Goal: Task Accomplishment & Management: Manage account settings

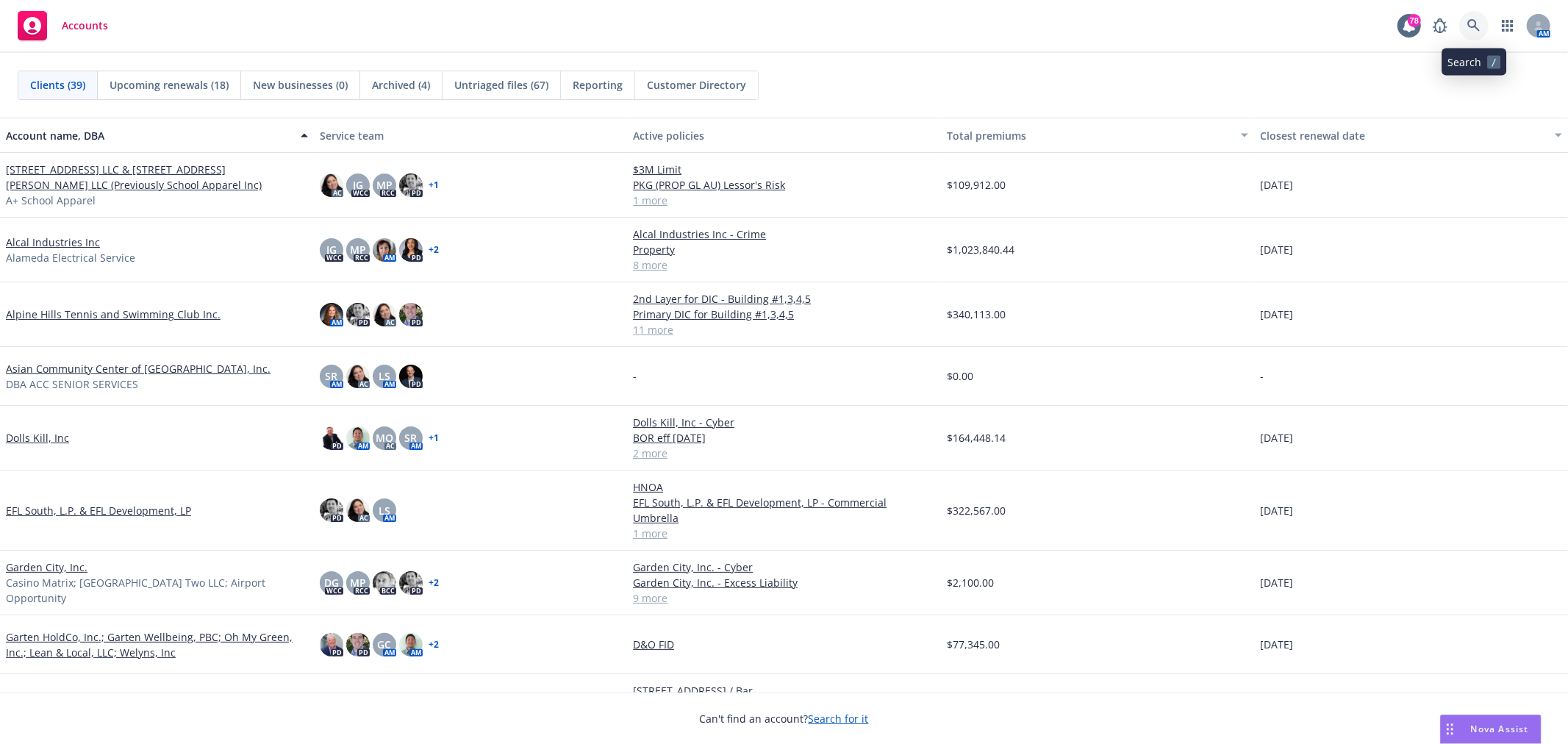
click at [1475, 12] on link at bounding box center [1473, 25] width 29 height 29
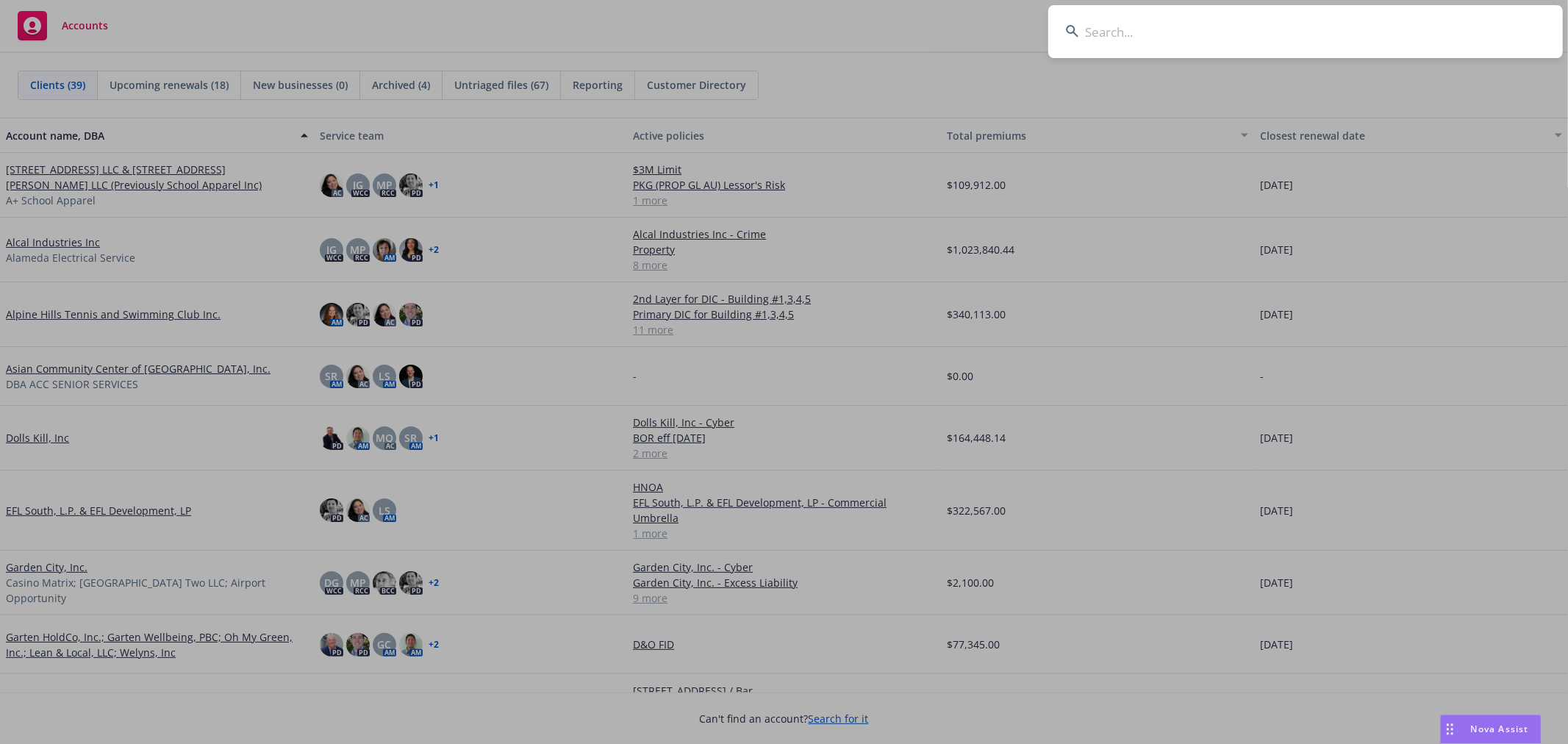
click at [1130, 38] on input at bounding box center [1305, 31] width 515 height 53
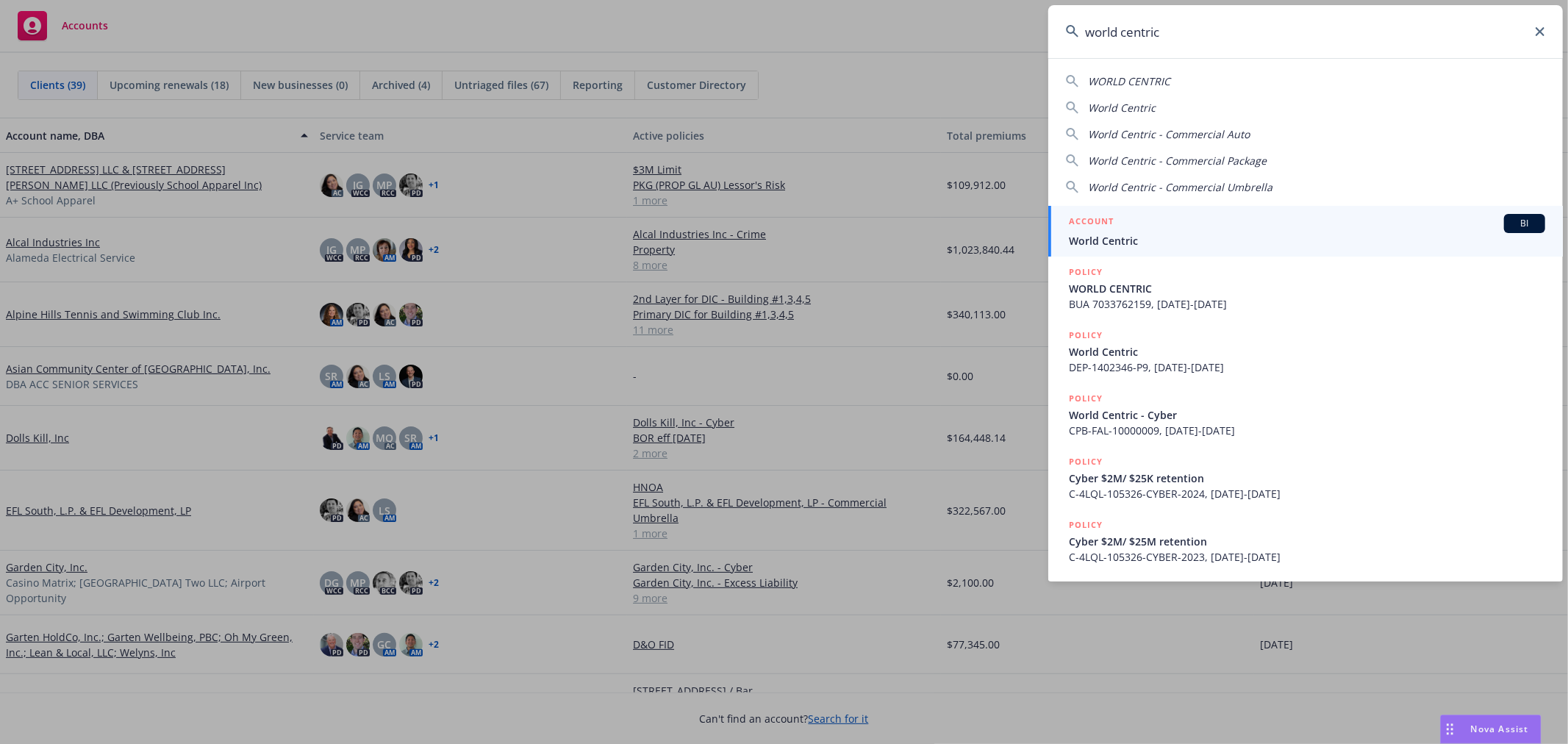
type input "world centric"
click at [1155, 217] on div "ACCOUNT BI" at bounding box center [1307, 224] width 476 height 19
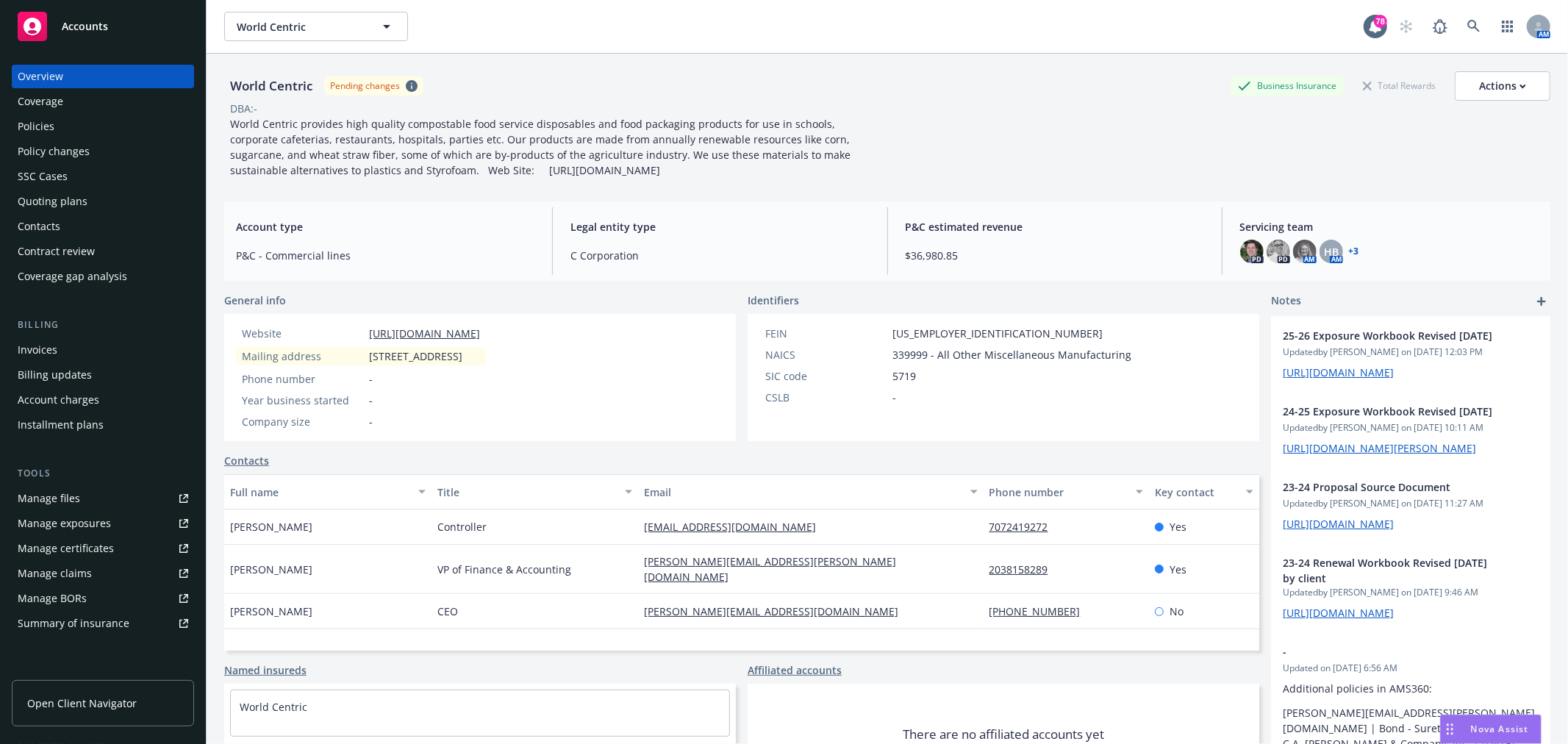
click at [1346, 252] on div "+ 3" at bounding box center [1352, 251] width 13 height 9
click at [1349, 252] on link "+ 3" at bounding box center [1354, 251] width 10 height 9
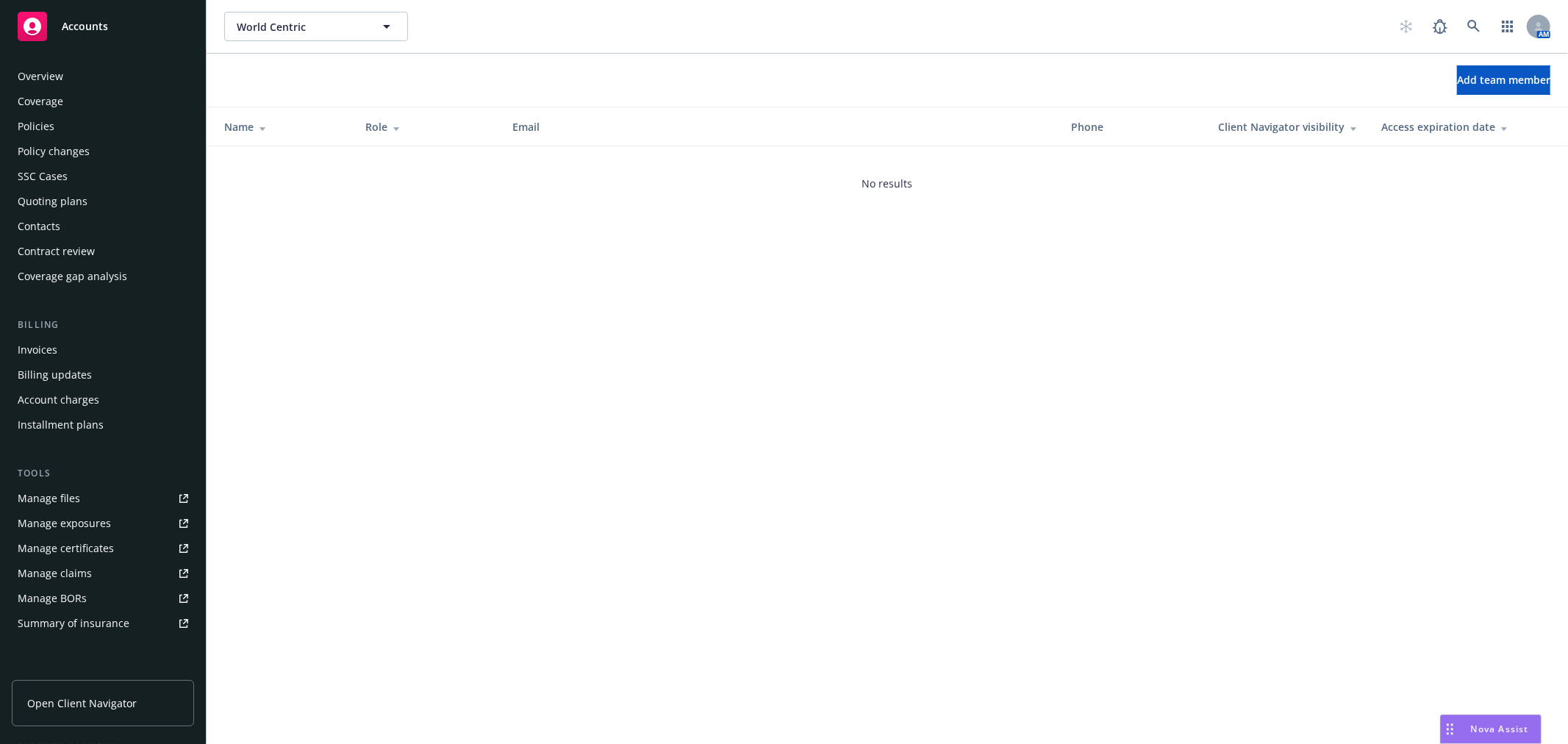
scroll to position [214, 0]
